Goal: Task Accomplishment & Management: Complete application form

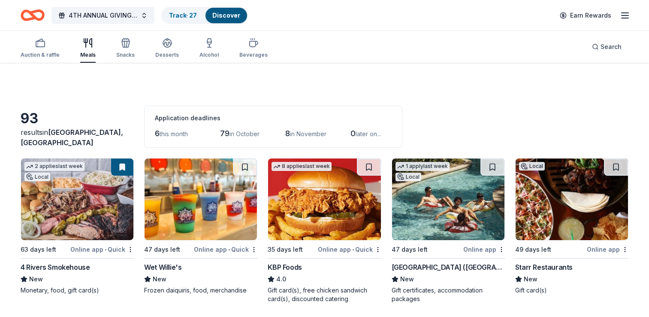
scroll to position [86, 0]
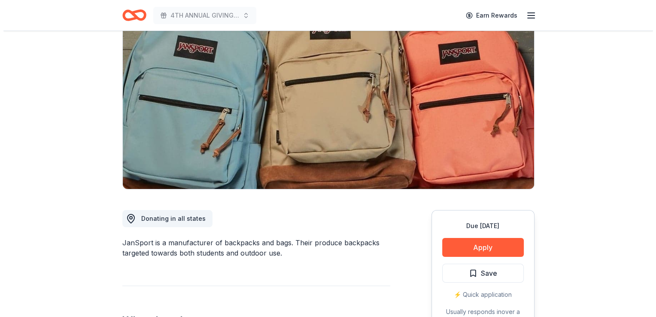
scroll to position [86, 0]
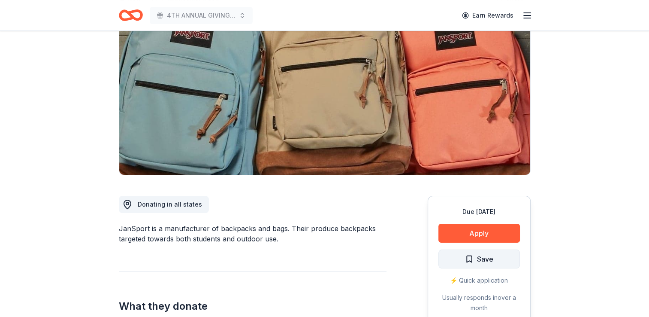
click at [473, 260] on span "Save" at bounding box center [479, 258] width 28 height 11
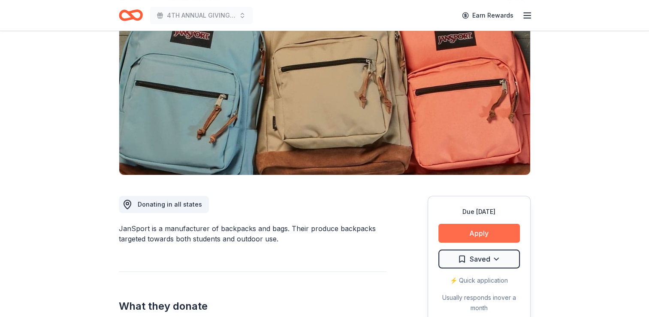
click at [491, 238] on button "Apply" at bounding box center [480, 233] width 82 height 19
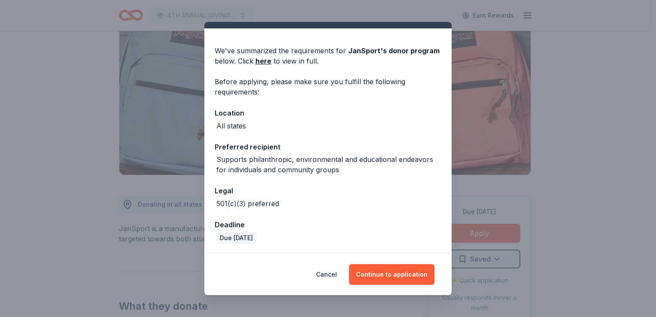
scroll to position [0, 0]
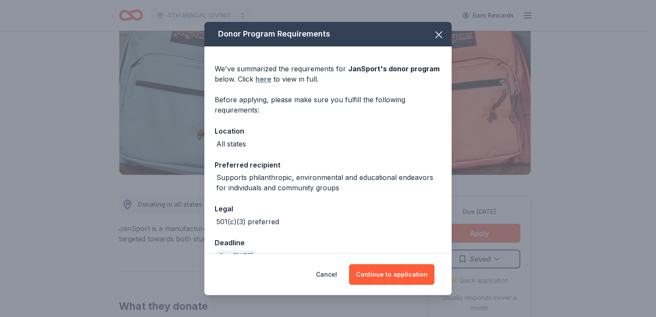
click at [265, 80] on link "here" at bounding box center [263, 79] width 16 height 10
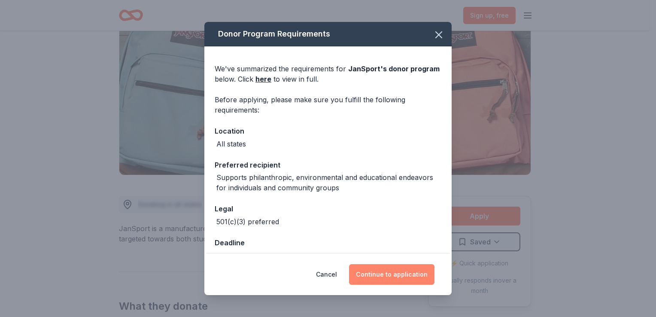
click at [393, 270] on button "Continue to application" at bounding box center [391, 274] width 85 height 21
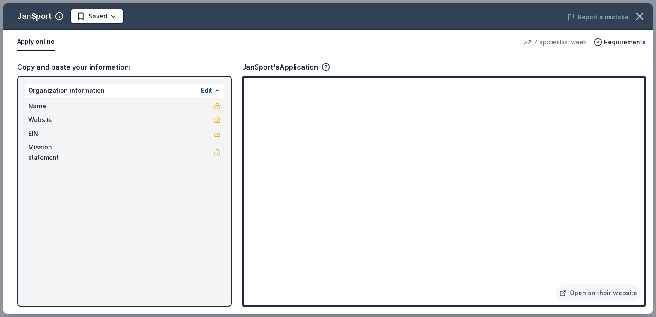
click at [377, 246] on div "JanSport Saved Report a mistake Apply online 7 applies last week Requirements C…" at bounding box center [327, 158] width 649 height 310
click at [376, 241] on div "JanSport Saved Report a mistake Apply online 7 applies last week Requirements C…" at bounding box center [327, 158] width 649 height 310
click at [570, 185] on div "JanSport Saved Report a mistake Apply online 7 applies last week Requirements C…" at bounding box center [327, 158] width 649 height 310
click at [606, 293] on div "JanSport Saved Report a mistake Apply online 7 applies last week Requirements C…" at bounding box center [327, 158] width 649 height 310
click at [423, 240] on div "JanSport Saved Report a mistake Apply online 7 applies last week Requirements C…" at bounding box center [327, 158] width 649 height 310
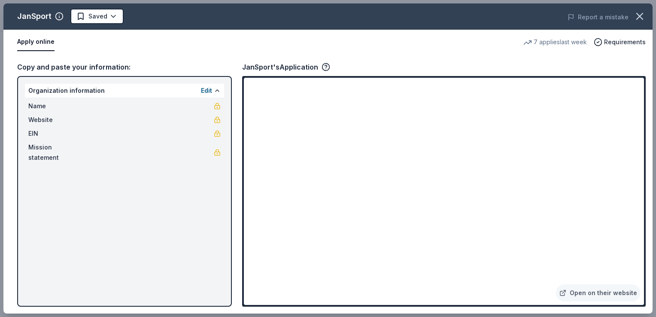
click at [214, 91] on div "JanSport Saved Report a mistake Apply online 7 applies last week Requirements C…" at bounding box center [327, 158] width 649 height 310
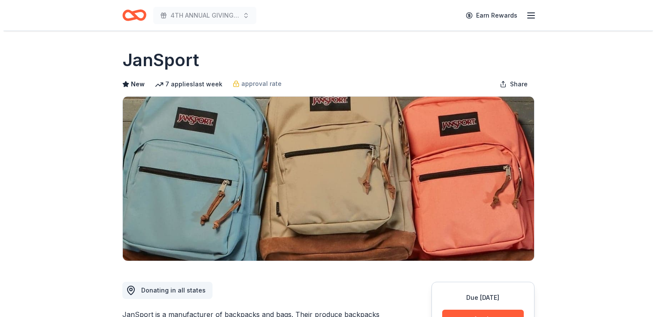
scroll to position [86, 0]
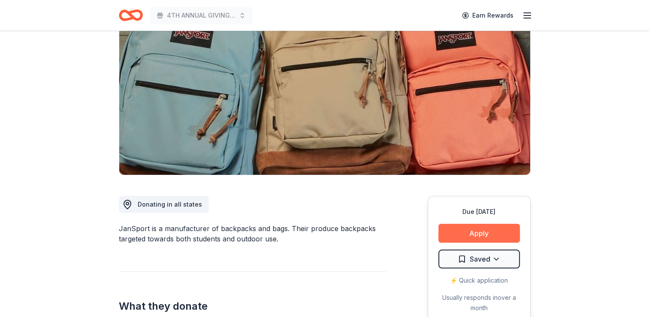
click at [491, 233] on button "Apply" at bounding box center [480, 233] width 82 height 19
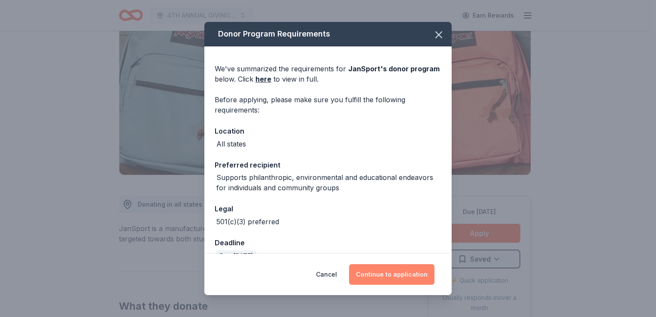
click at [408, 269] on button "Continue to application" at bounding box center [391, 274] width 85 height 21
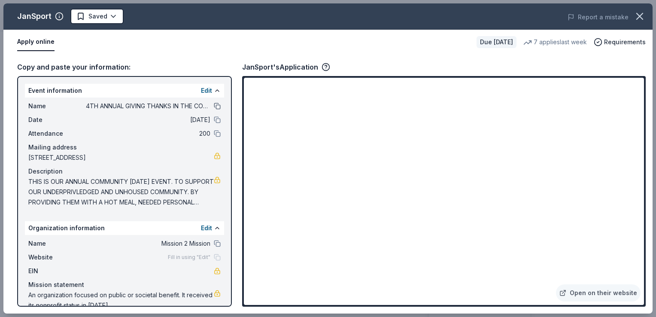
click at [214, 105] on button at bounding box center [217, 106] width 7 height 7
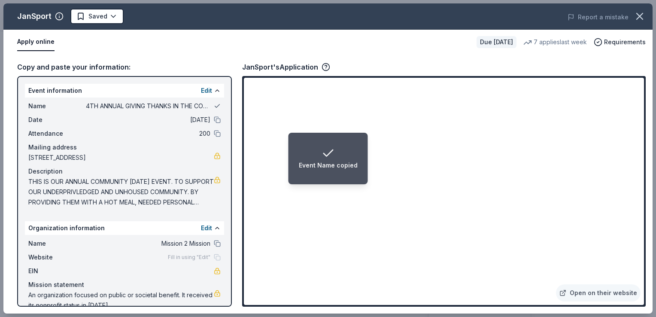
click at [214, 105] on button at bounding box center [217, 106] width 7 height 7
click at [214, 94] on button at bounding box center [217, 90] width 7 height 7
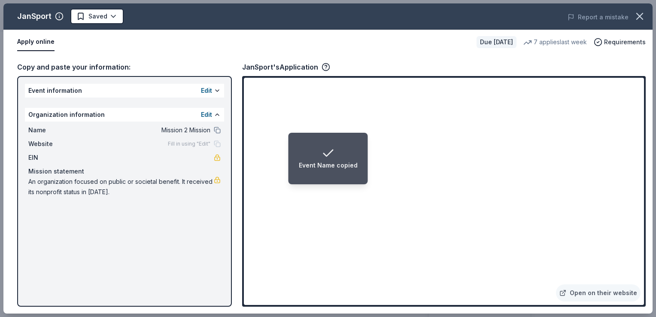
click at [210, 94] on button "Edit" at bounding box center [206, 90] width 11 height 10
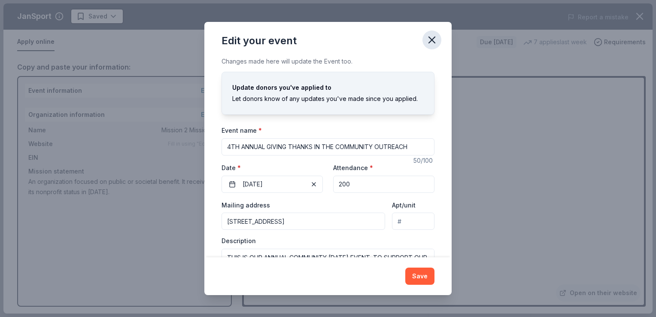
click at [427, 39] on icon "button" at bounding box center [432, 40] width 12 height 12
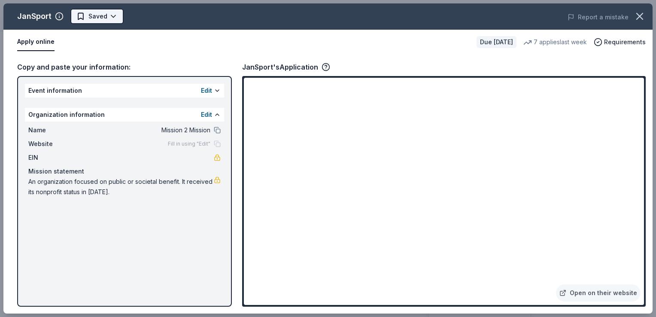
click at [113, 16] on html "4TH ANNUAL GIVING THANKS IN THE COMMUNITY OUTREACH Earn Rewards Due in 47 days …" at bounding box center [328, 72] width 656 height 317
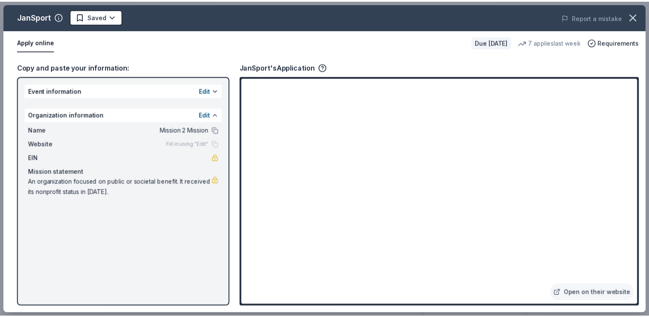
scroll to position [0, 0]
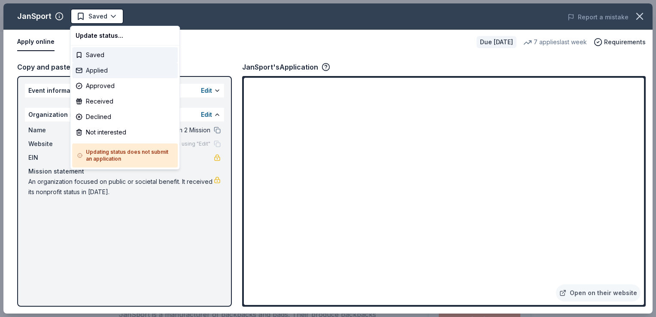
click at [106, 68] on div "Applied" at bounding box center [125, 70] width 106 height 15
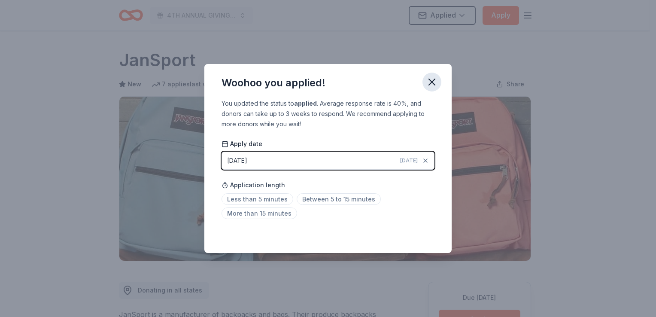
click at [433, 85] on icon "button" at bounding box center [432, 82] width 12 height 12
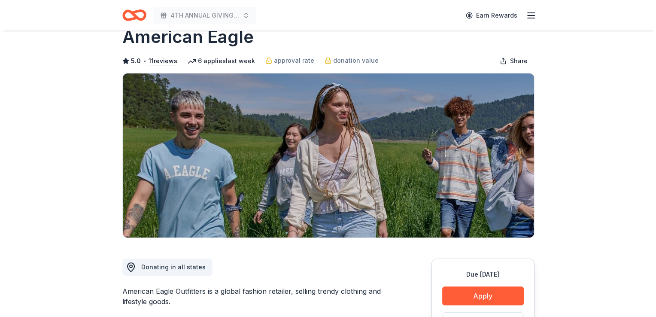
scroll to position [43, 0]
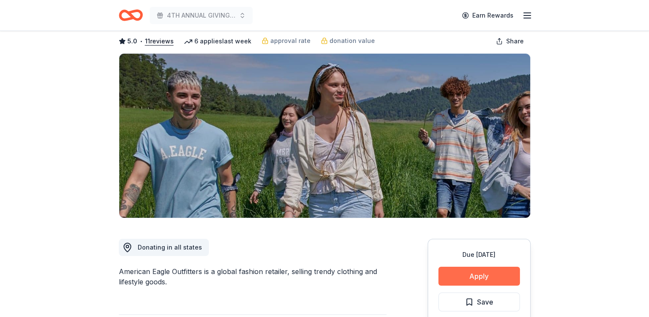
click at [493, 271] on button "Apply" at bounding box center [480, 275] width 82 height 19
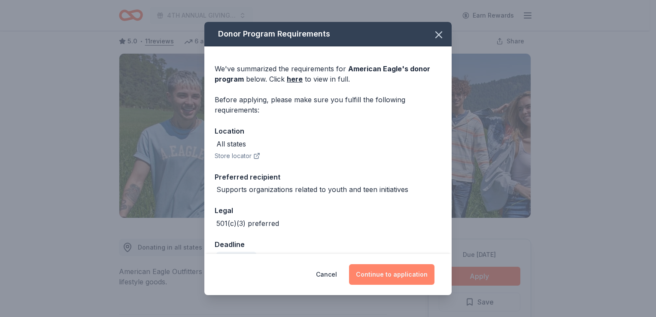
click at [395, 276] on button "Continue to application" at bounding box center [391, 274] width 85 height 21
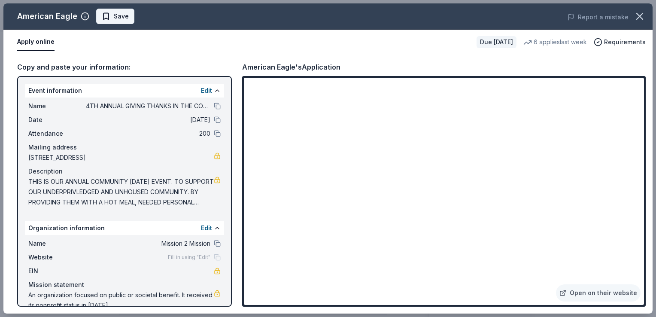
click at [106, 16] on span "Save" at bounding box center [115, 16] width 27 height 10
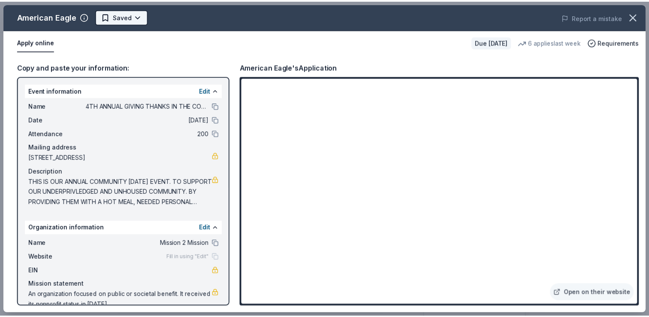
scroll to position [0, 0]
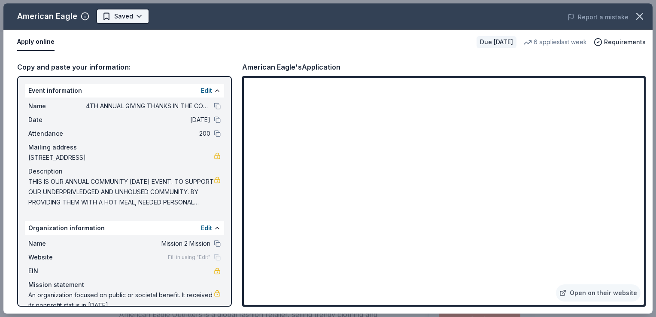
click at [137, 16] on html "4TH ANNUAL GIVING THANKS IN THE COMMUNITY OUTREACH Earn Rewards Due in 47 days …" at bounding box center [328, 158] width 656 height 317
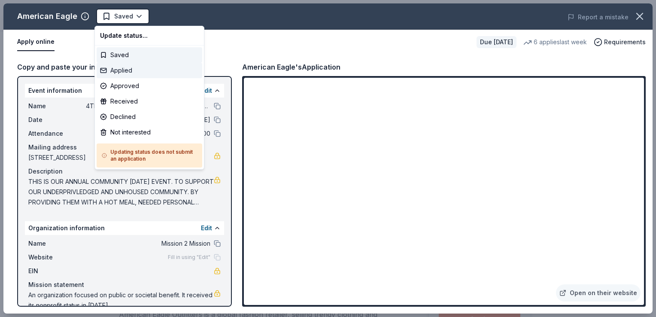
click at [134, 70] on div "Applied" at bounding box center [150, 70] width 106 height 15
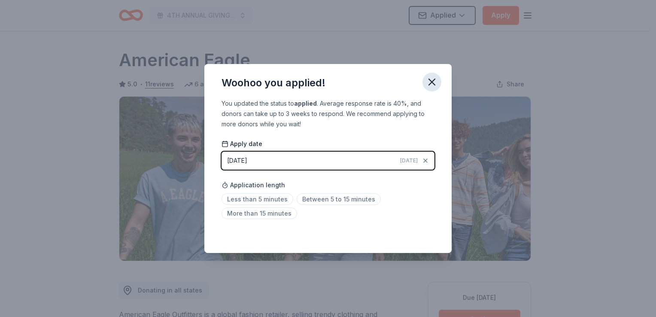
click at [433, 80] on icon "button" at bounding box center [432, 82] width 12 height 12
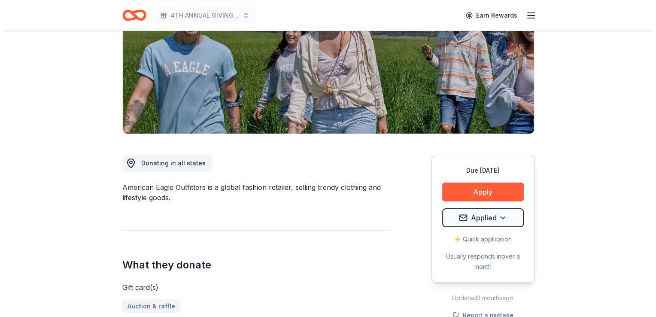
scroll to position [129, 0]
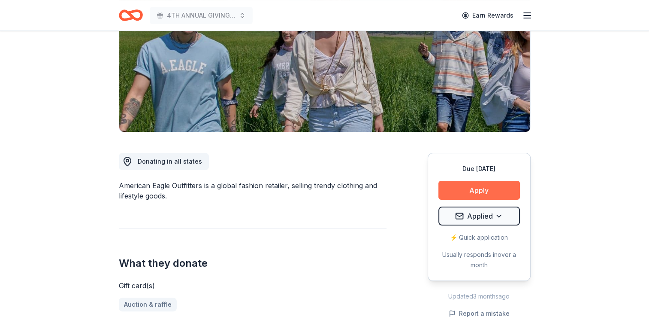
click at [486, 187] on button "Apply" at bounding box center [480, 190] width 82 height 19
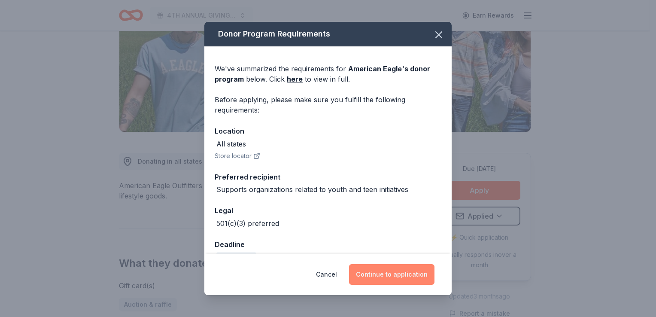
click at [372, 272] on button "Continue to application" at bounding box center [391, 274] width 85 height 21
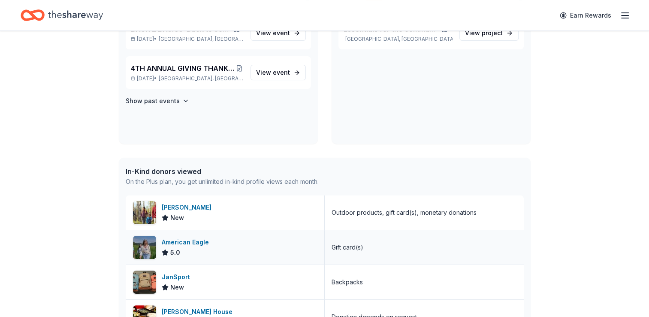
scroll to position [86, 0]
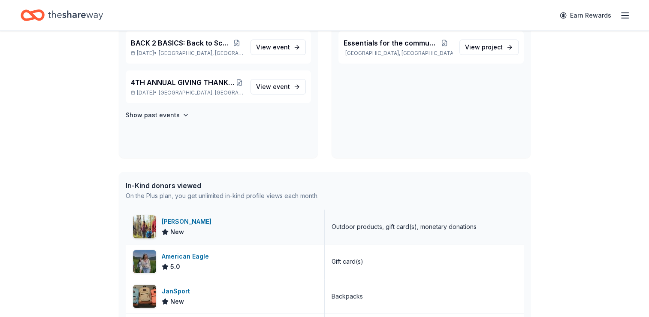
click at [167, 221] on div "[PERSON_NAME]" at bounding box center [188, 221] width 53 height 10
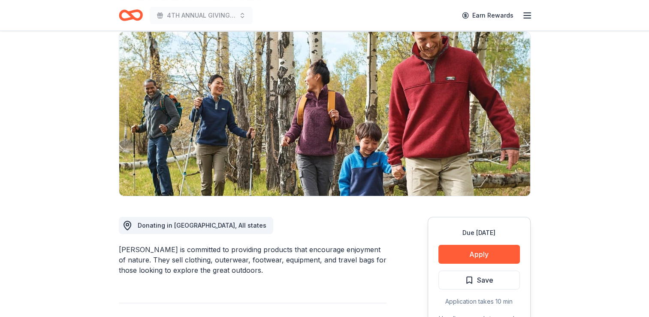
scroll to position [86, 0]
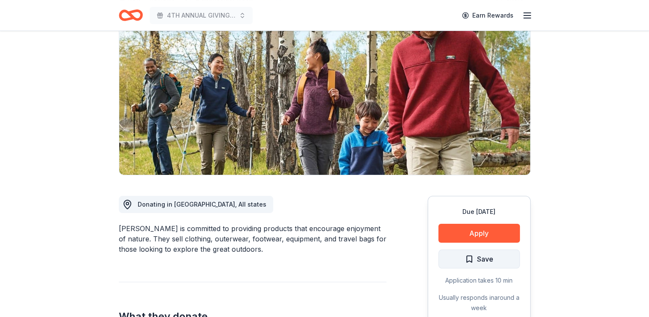
click at [473, 258] on span "Save" at bounding box center [479, 258] width 28 height 11
click at [491, 231] on html "4TH ANNUAL GIVING THANKS IN THE COMMUNITY OUTREACH Earn Rewards Due [DATE] Shar…" at bounding box center [324, 72] width 649 height 317
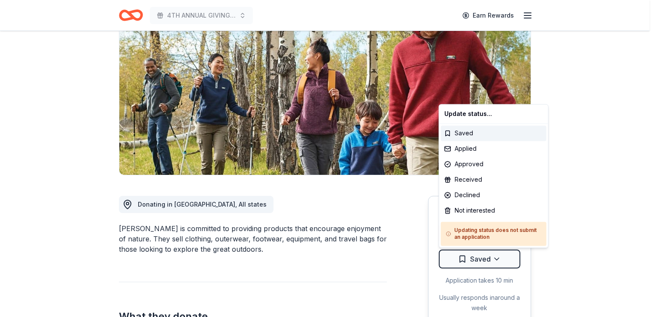
click at [491, 231] on html "4TH ANNUAL GIVING THANKS IN THE COMMUNITY OUTREACH Earn Rewards Due [DATE] Shar…" at bounding box center [328, 72] width 656 height 317
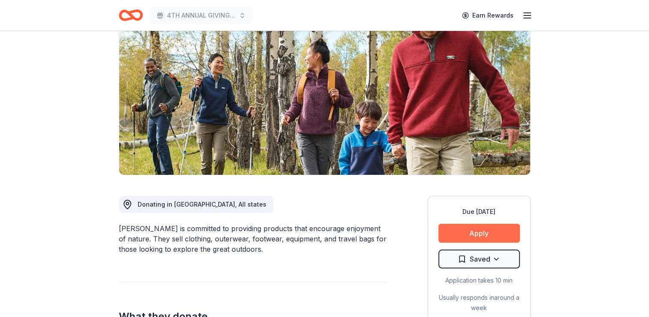
click at [491, 236] on button "Apply" at bounding box center [480, 233] width 82 height 19
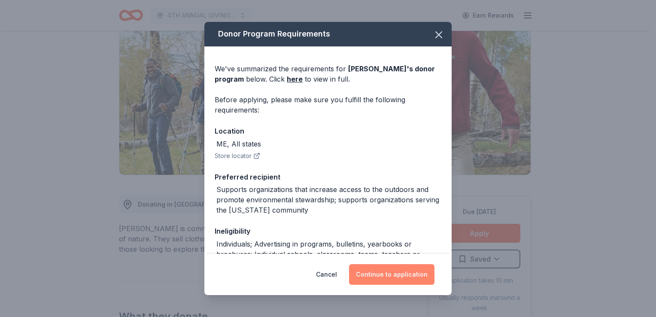
click at [383, 275] on button "Continue to application" at bounding box center [391, 274] width 85 height 21
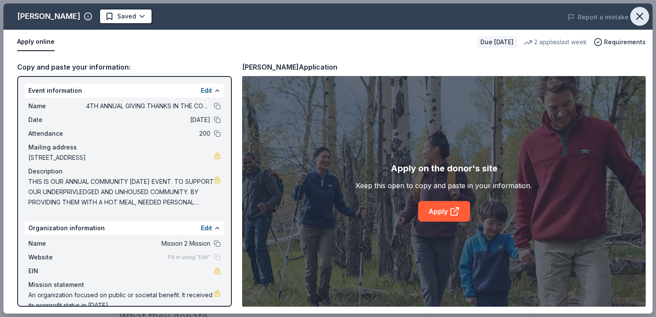
click at [640, 12] on icon "button" at bounding box center [639, 16] width 12 height 12
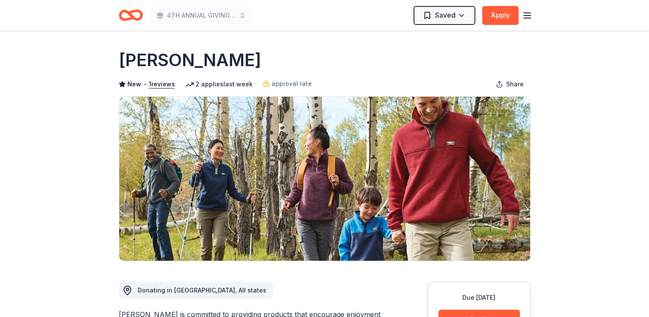
scroll to position [0, 0]
click at [131, 13] on icon "Home" at bounding box center [131, 15] width 24 height 20
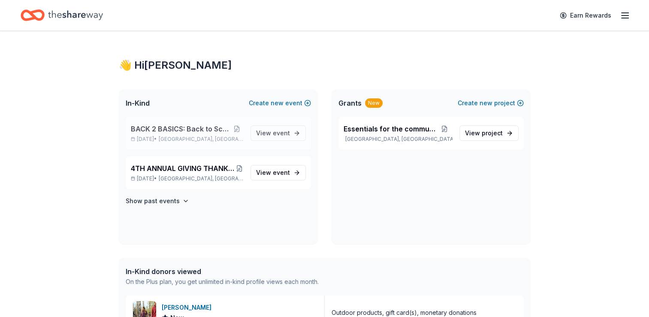
click at [228, 136] on p "Dec 10, 2025 • Miami Gardens, FL" at bounding box center [187, 139] width 113 height 7
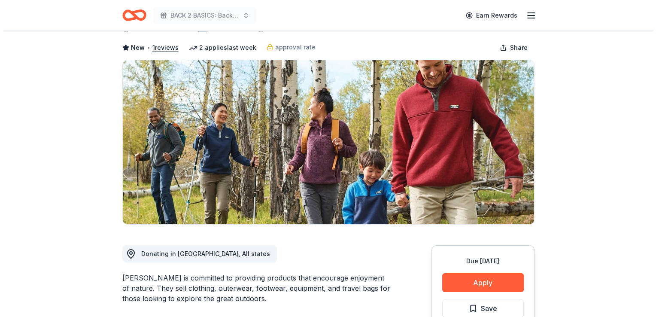
scroll to position [129, 0]
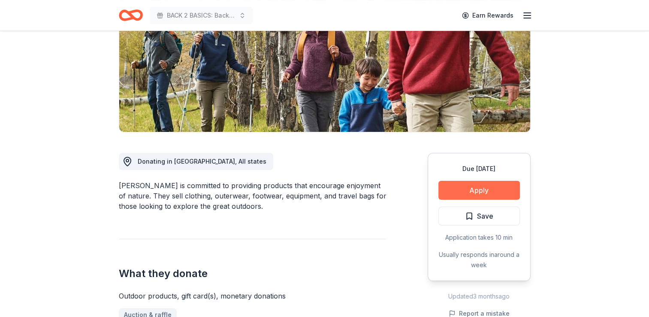
click at [483, 189] on button "Apply" at bounding box center [480, 190] width 82 height 19
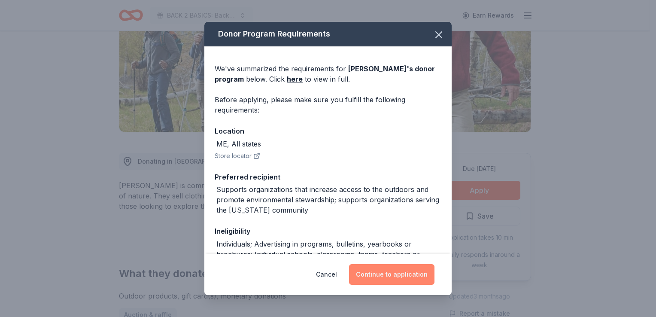
click at [395, 272] on button "Continue to application" at bounding box center [391, 274] width 85 height 21
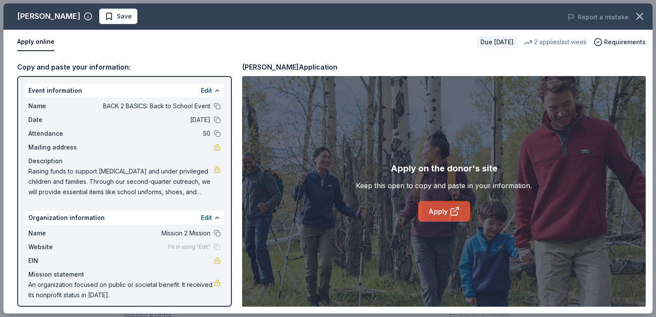
click at [438, 209] on link "Apply" at bounding box center [444, 211] width 52 height 21
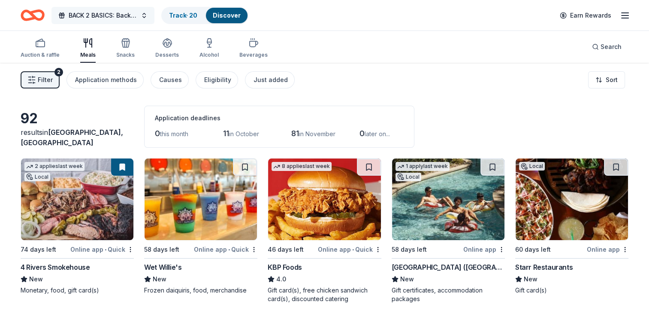
click at [130, 15] on span "BACK 2 BASICS: Back to School Event" at bounding box center [103, 15] width 69 height 10
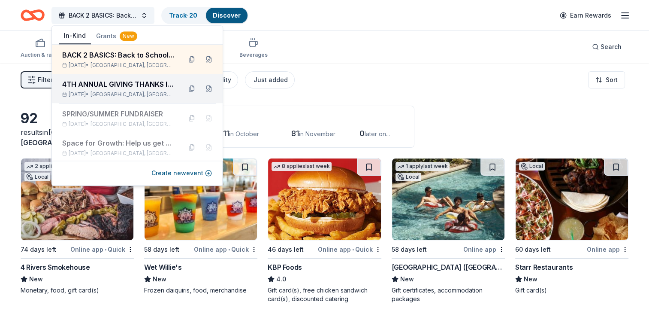
click at [149, 88] on div "4TH ANNUAL GIVING THANKS IN THE COMMUNITY OUTREACH" at bounding box center [118, 84] width 112 height 10
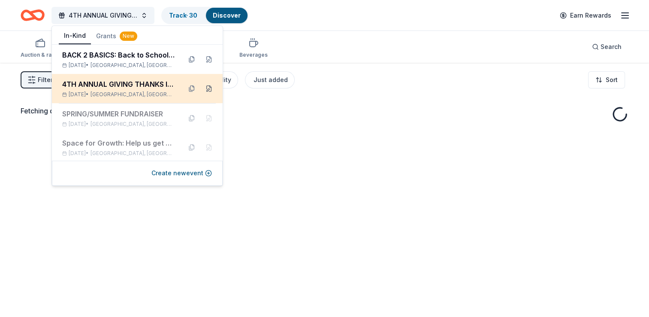
click at [203, 88] on button at bounding box center [209, 89] width 14 height 14
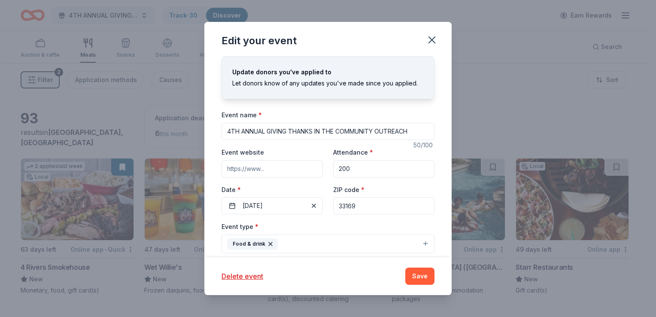
drag, startPoint x: 414, startPoint y: 131, endPoint x: 146, endPoint y: 118, distance: 268.6
click at [146, 118] on div "Edit your event Update donors you've applied to Let donors know of any updates …" at bounding box center [328, 158] width 656 height 317
